Goal: Information Seeking & Learning: Learn about a topic

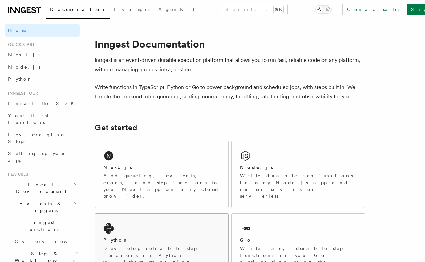
click at [182, 245] on p "Develop reliable step functions in Python without managing queueing systems or …" at bounding box center [161, 262] width 117 height 34
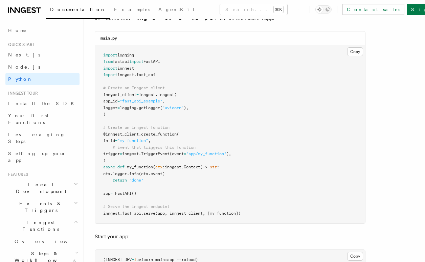
scroll to position [476, 0]
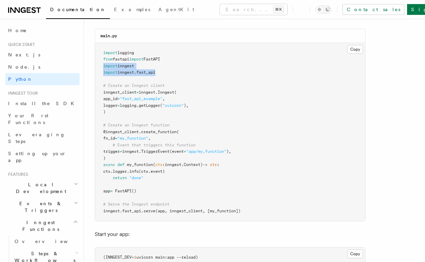
drag, startPoint x: 165, startPoint y: 71, endPoint x: 102, endPoint y: 63, distance: 63.1
click at [102, 63] on pre "import logging from fastapi import FastAPI import inngest import inngest . fast…" at bounding box center [230, 132] width 270 height 179
copy code "import inngest import inngest . fast_api"
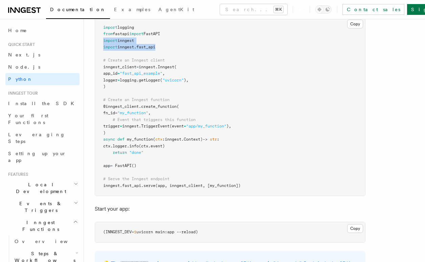
scroll to position [508, 0]
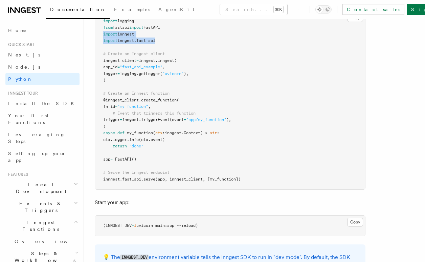
click at [148, 32] on pre "import logging from fastapi import FastAPI import inngest import inngest . fast…" at bounding box center [230, 100] width 270 height 179
drag, startPoint x: 141, startPoint y: 31, endPoint x: 102, endPoint y: 32, distance: 39.3
click at [102, 32] on pre "import logging from fastapi import FastAPI import inngest import inngest . fast…" at bounding box center [230, 100] width 270 height 179
copy span "import inngest"
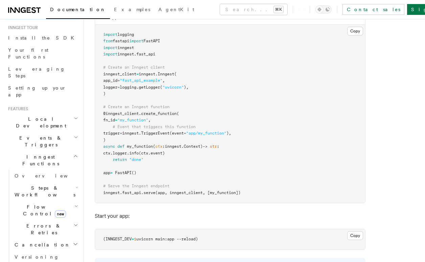
scroll to position [71, 0]
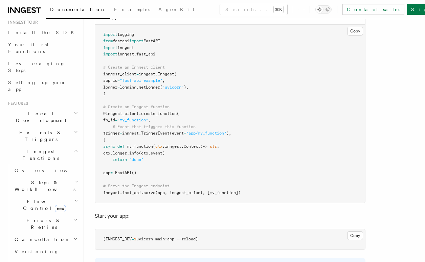
click at [33, 129] on span "Events & Triggers" at bounding box center [39, 136] width 68 height 14
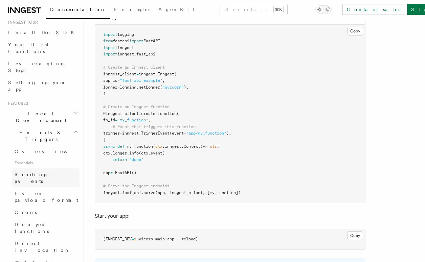
click at [32, 172] on span "Sending events" at bounding box center [32, 178] width 34 height 12
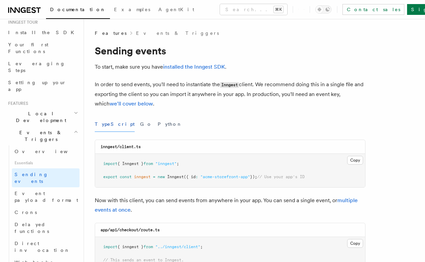
scroll to position [19, 0]
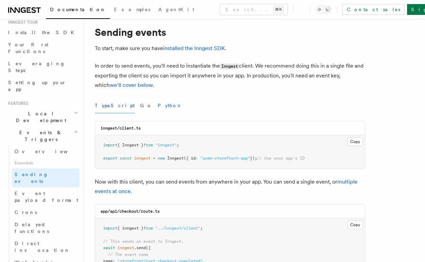
click at [158, 112] on button "Python" at bounding box center [170, 105] width 25 height 15
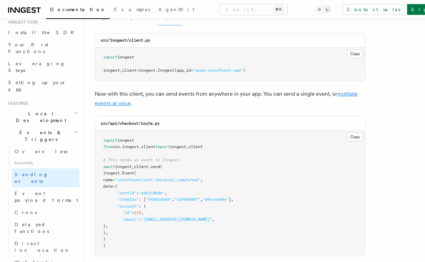
scroll to position [105, 0]
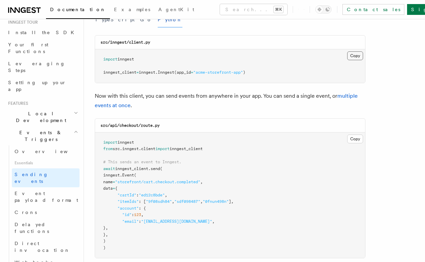
click at [355, 55] on button "Copy Copied" at bounding box center [355, 55] width 16 height 9
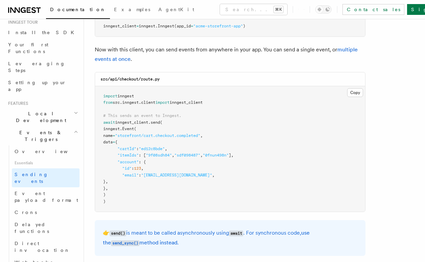
scroll to position [155, 0]
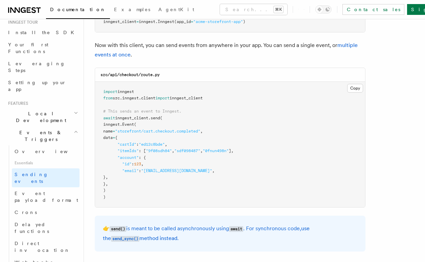
drag, startPoint x: 220, startPoint y: 97, endPoint x: 97, endPoint y: 90, distance: 123.4
click at [97, 90] on pre "import inngest from src . inngest . client import inngest_client # This sends a…" at bounding box center [230, 145] width 270 height 126
copy code "import inngest from src . inngest . client import inngest_client"
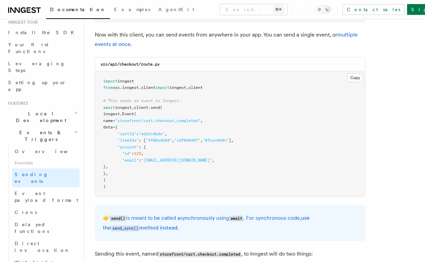
scroll to position [166, 0]
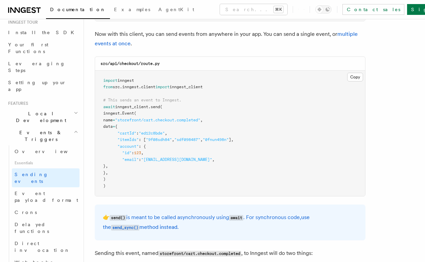
click at [175, 108] on pre "import inngest from src . inngest . client import inngest_client # This sends a…" at bounding box center [230, 134] width 270 height 126
click at [170, 105] on pre "import inngest from src . inngest . client import inngest_client # This sends a…" at bounding box center [230, 134] width 270 height 126
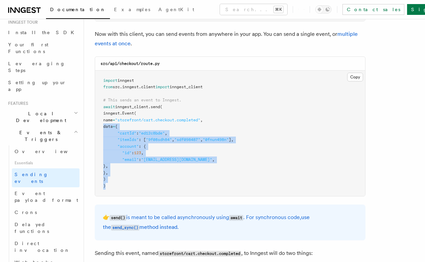
click at [95, 124] on div "src/api/checkout/route.py Copy Copied import inngest from src . inngest . clien…" at bounding box center [230, 127] width 271 height 140
click at [110, 180] on pre "import inngest from src . inngest . client import inngest_client # This sends a…" at bounding box center [230, 134] width 270 height 126
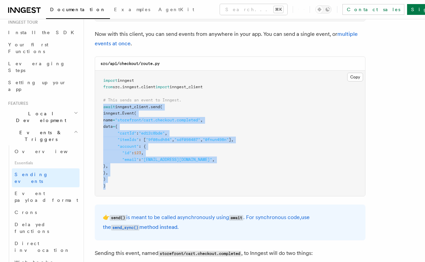
drag, startPoint x: 110, startPoint y: 182, endPoint x: 99, endPoint y: 107, distance: 76.1
click at [99, 107] on pre "import inngest from src . inngest . client import inngest_client # This sends a…" at bounding box center [230, 134] width 270 height 126
copy code "await inngest_client . send ( inngest. Event ( name = "storefront/cart.checkout…"
